Goal: Task Accomplishment & Management: Manage account settings

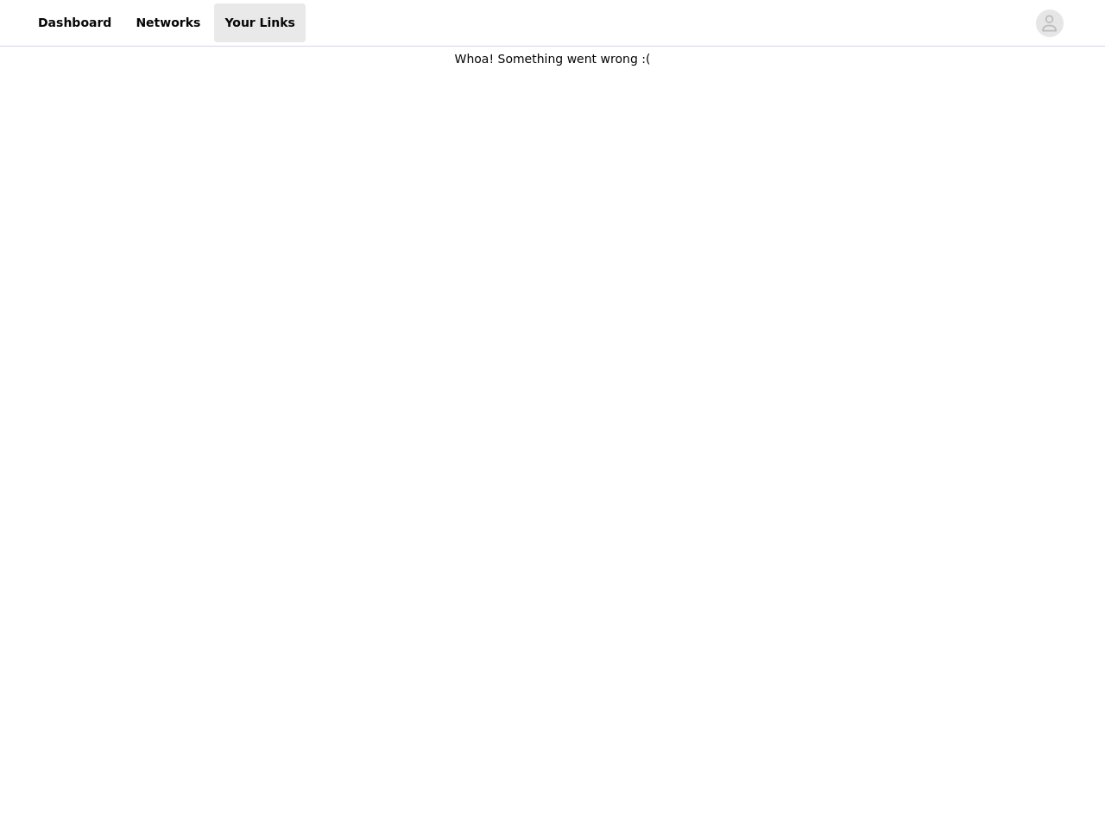
click at [553, 414] on body "Dashboard Networks Your Links Whoa! Something went wrong :(" at bounding box center [552, 414] width 1105 height 829
click at [553, 23] on div at bounding box center [666, 22] width 720 height 39
click at [1050, 23] on icon "avatar" at bounding box center [1049, 23] width 16 height 28
